Goal: Task Accomplishment & Management: Use online tool/utility

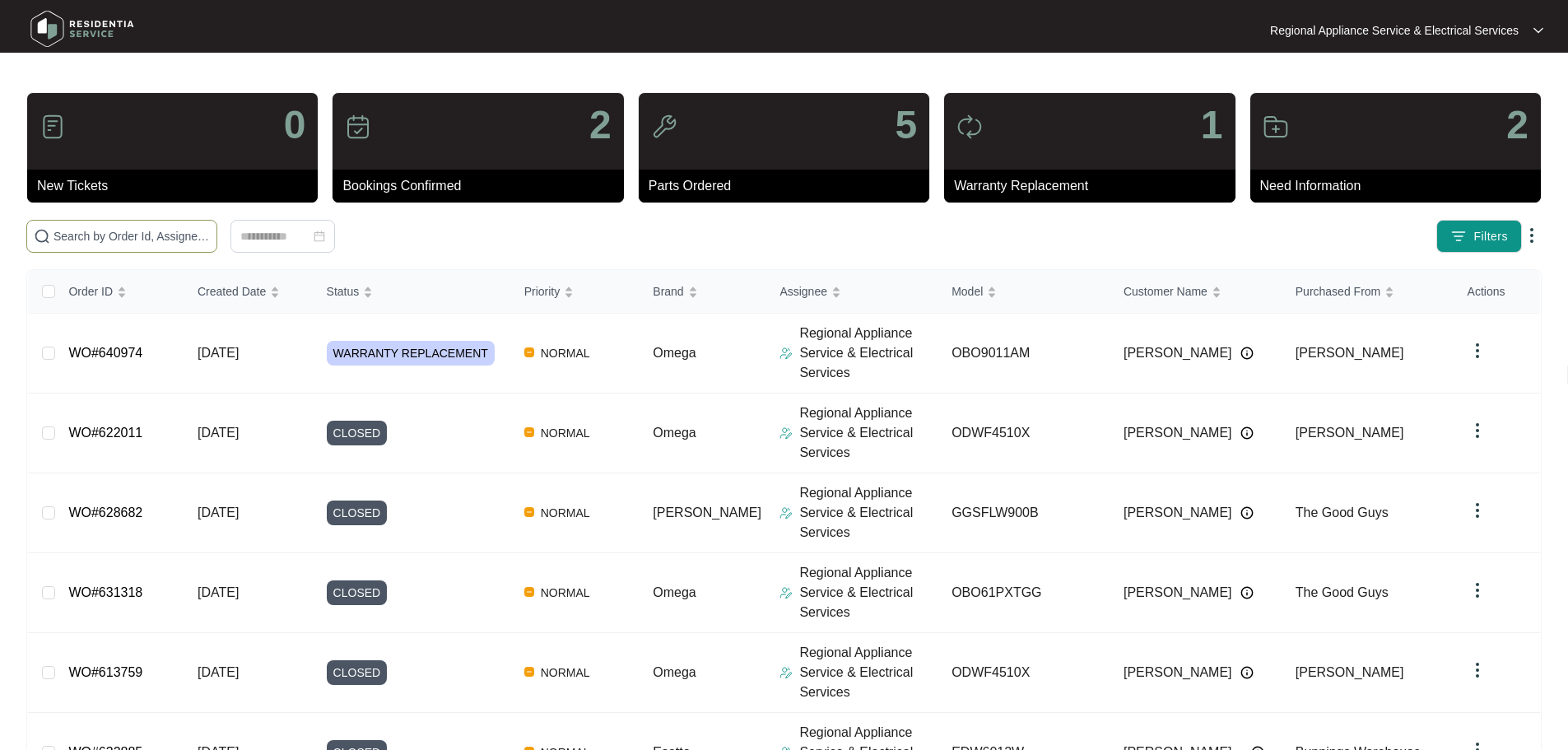
click at [210, 236] on input "text" at bounding box center [131, 236] width 156 height 18
type input "644802"
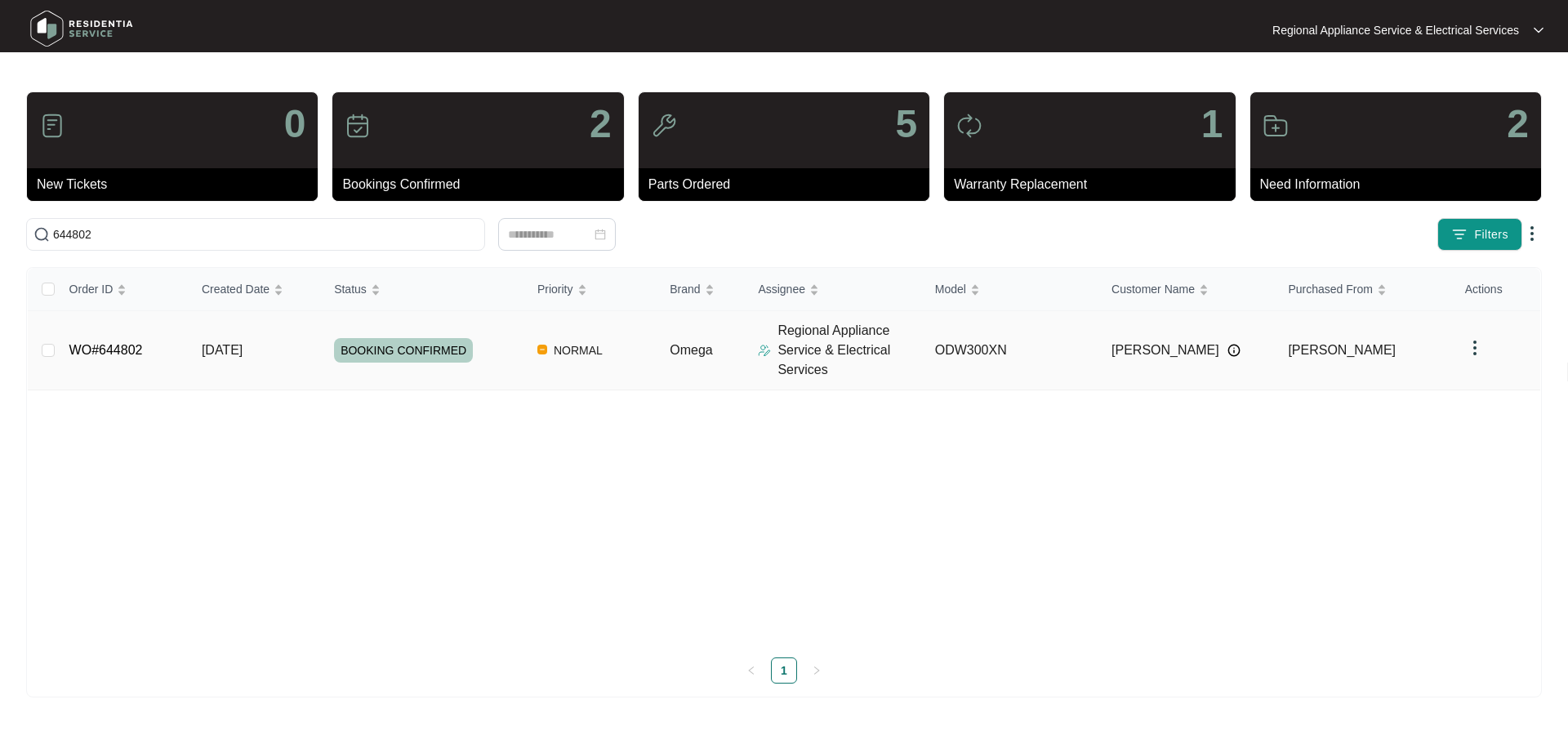
click at [125, 341] on td "WO#644802" at bounding box center [122, 351] width 132 height 79
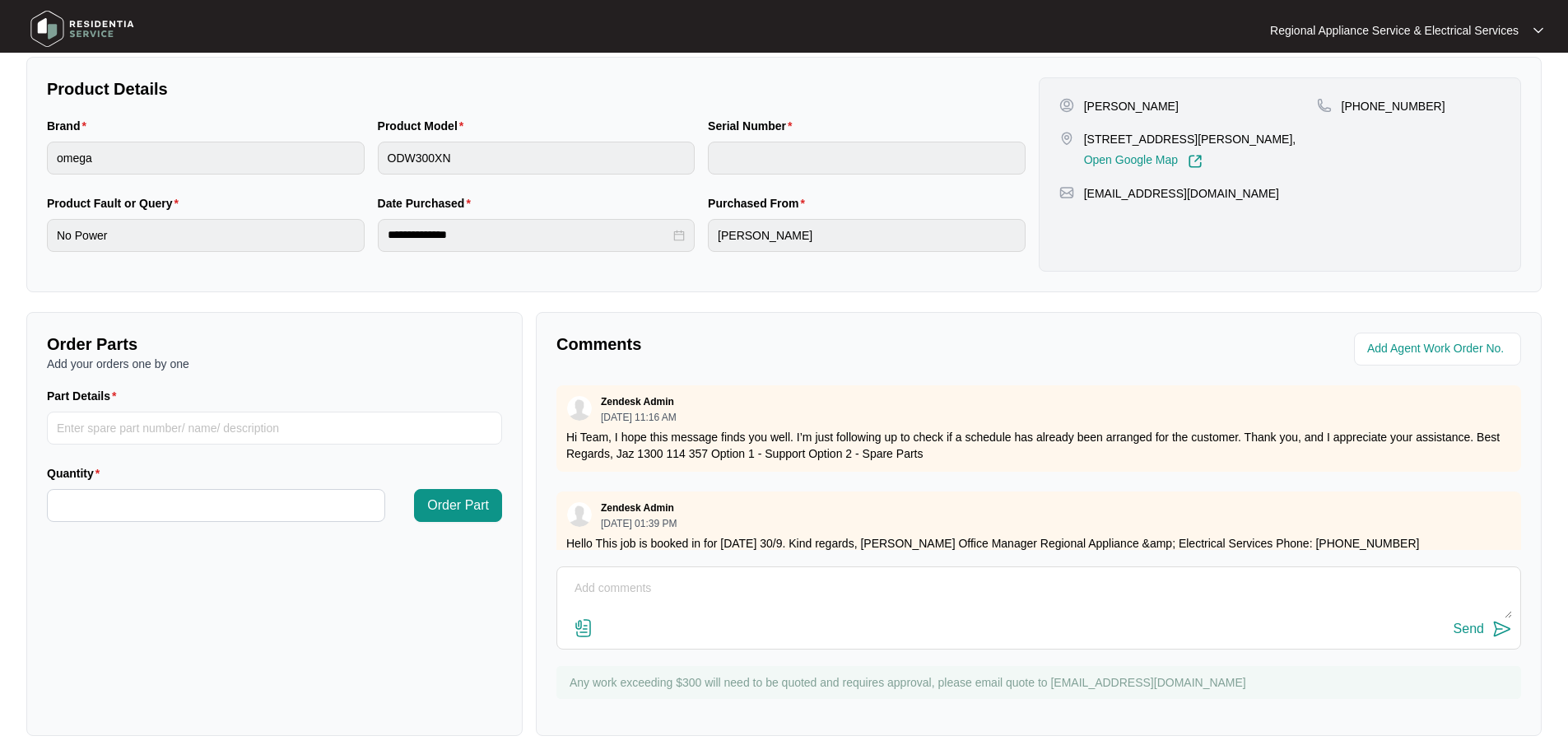
scroll to position [343, 0]
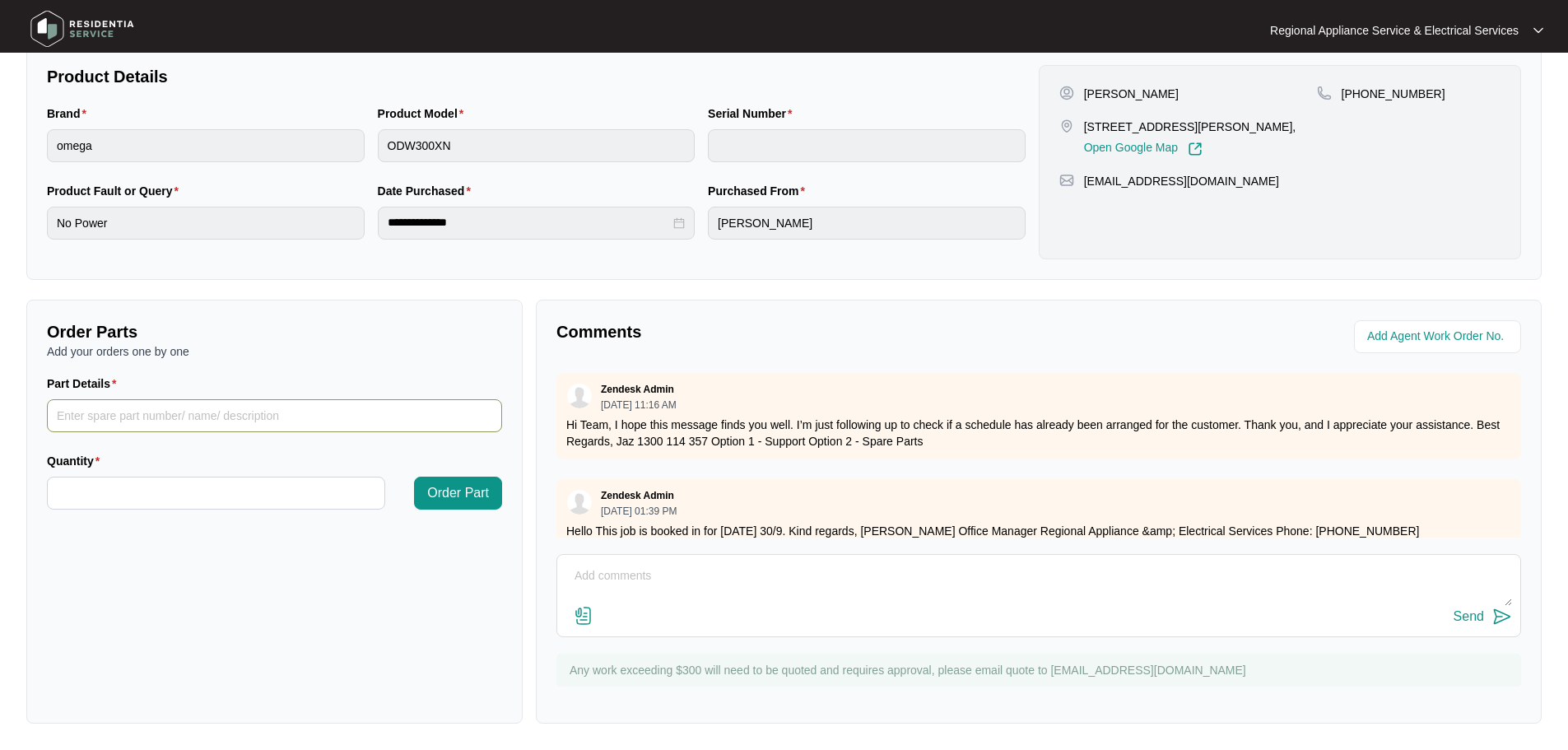
click at [217, 419] on input "Part Details" at bounding box center [274, 415] width 455 height 33
type input "s"
type input "SP19683 MAIN PCB"
click at [164, 491] on input "Quantity" at bounding box center [216, 493] width 337 height 31
type input "*"
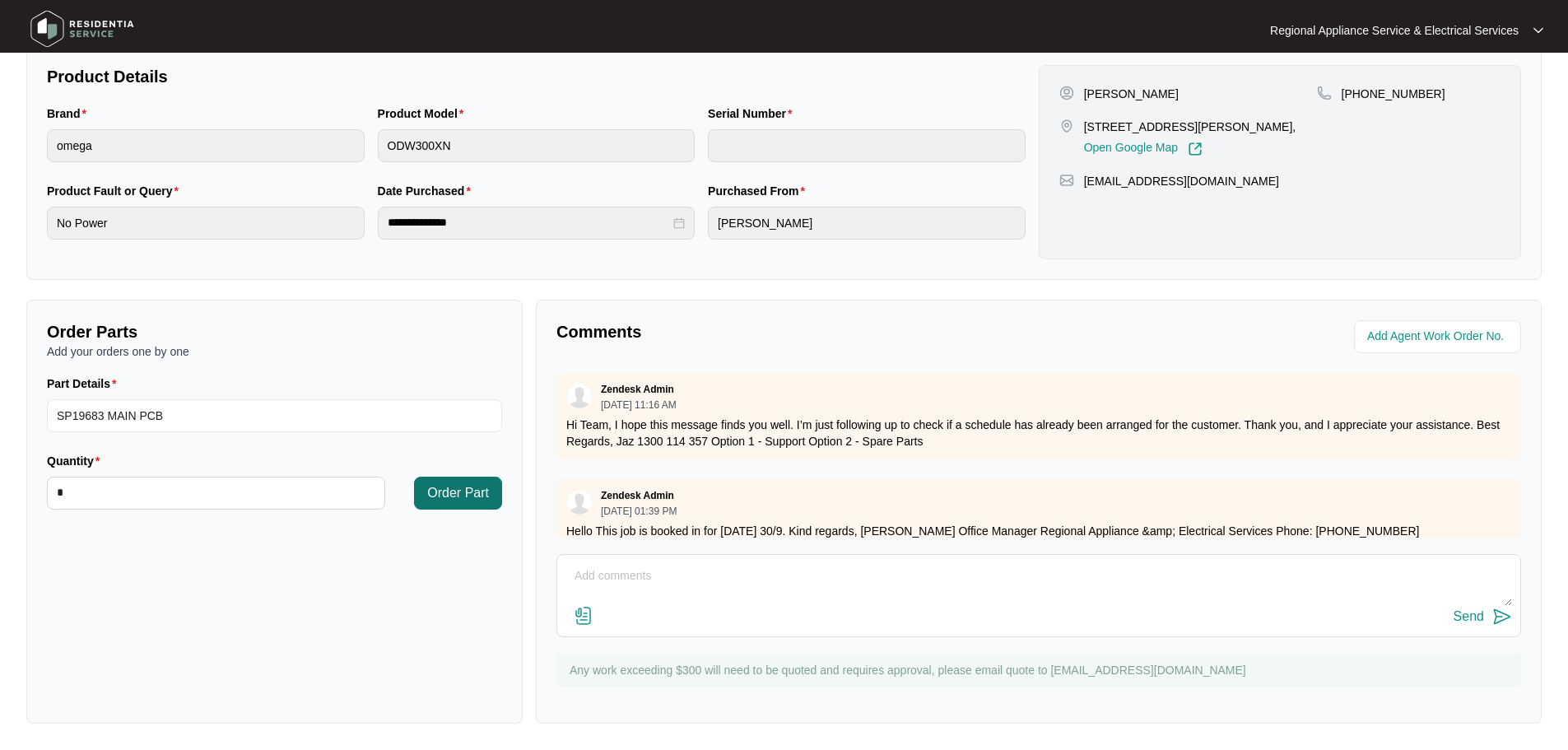
click at [454, 504] on button "Order Part" at bounding box center [458, 493] width 88 height 33
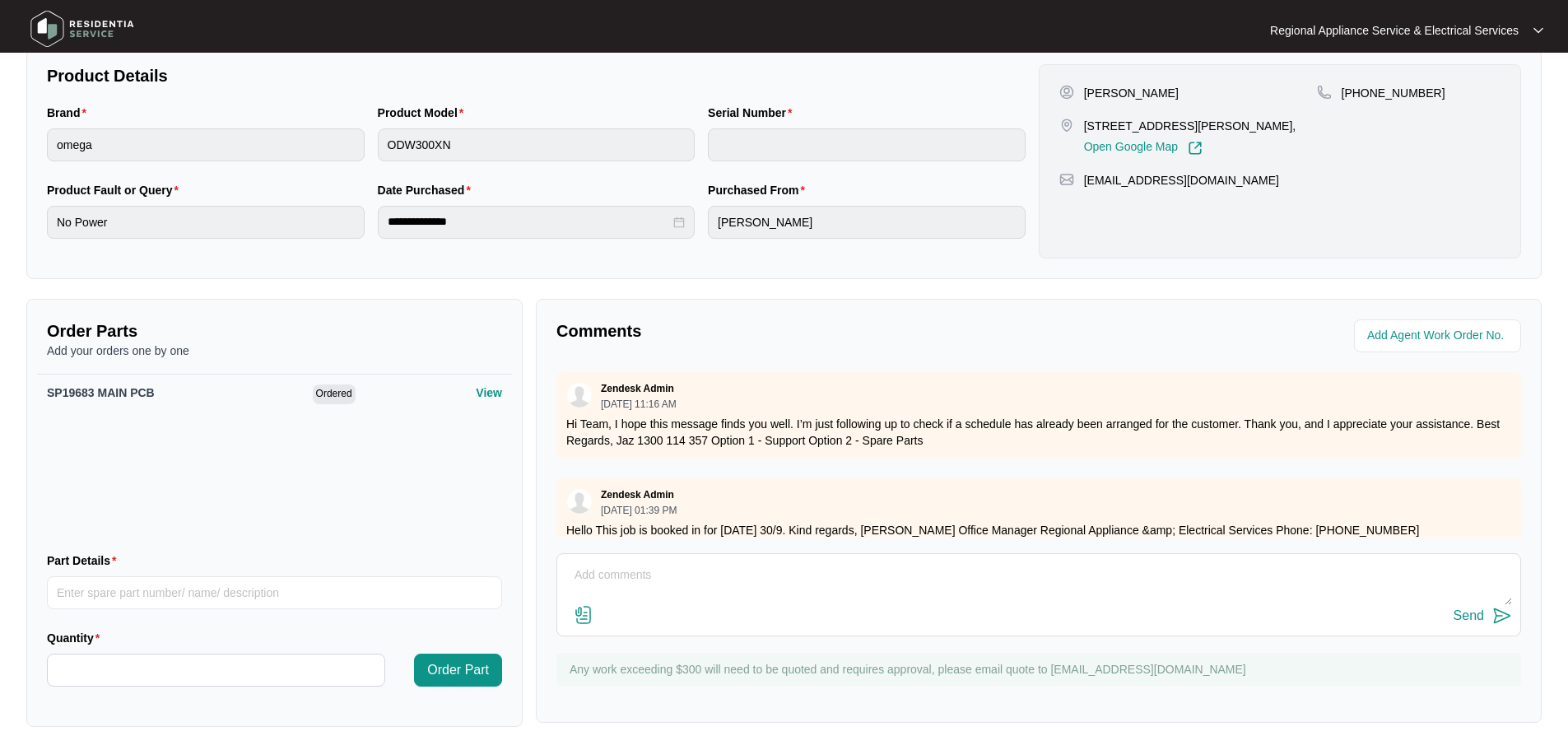
click at [599, 571] on textarea at bounding box center [1039, 584] width 947 height 43
type textarea "DISHWASHER WAS INSPECTED 30/9, PART HAS NOW BEEN REQUESTED"
click at [1497, 615] on img at bounding box center [1503, 615] width 20 height 20
